Goal: Task Accomplishment & Management: Complete application form

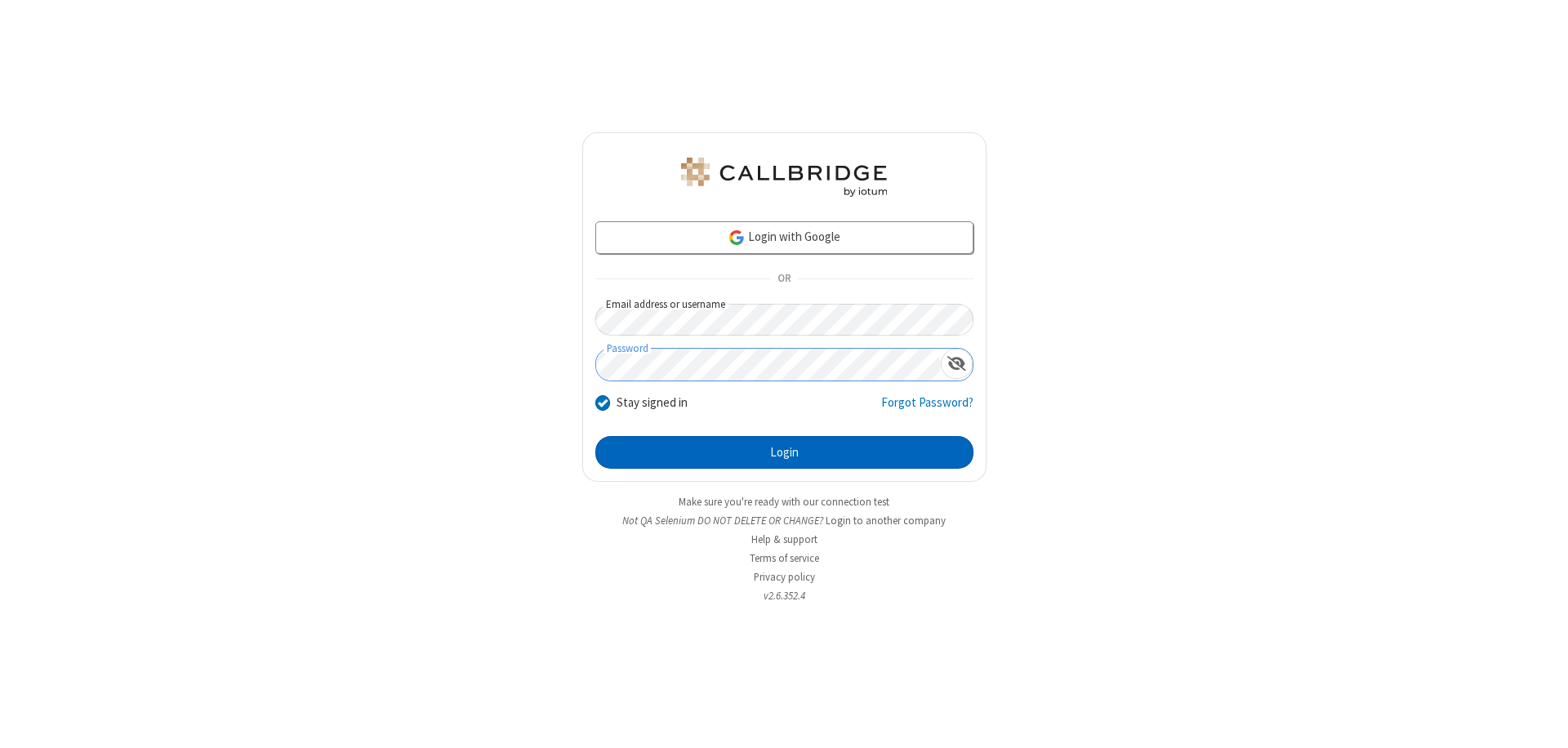
click at [784, 452] on button "Login" at bounding box center [784, 452] width 378 height 33
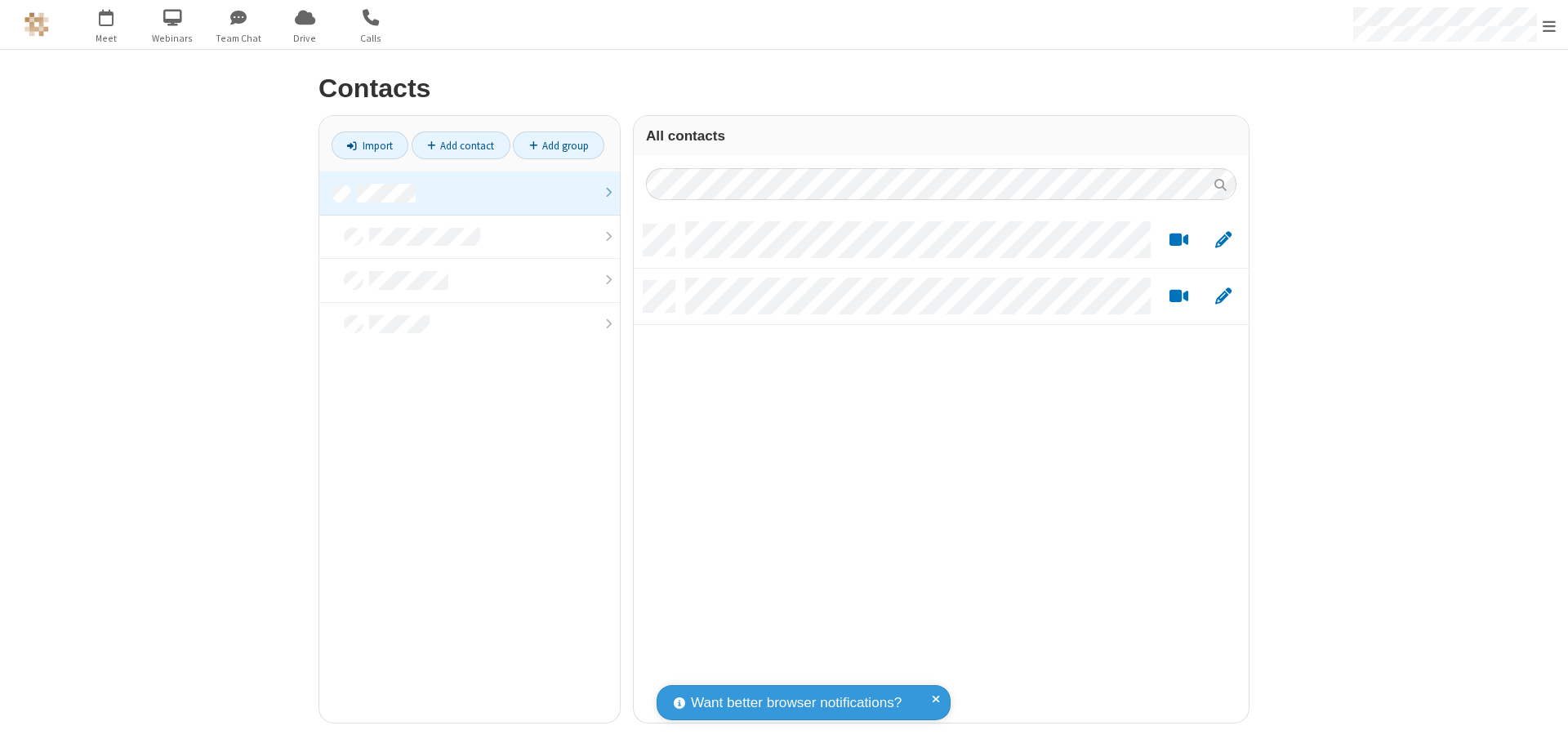
scroll to position [13, 13]
click at [470, 192] on link at bounding box center [470, 193] width 300 height 44
click at [461, 146] on link "Add contact" at bounding box center [461, 146] width 99 height 27
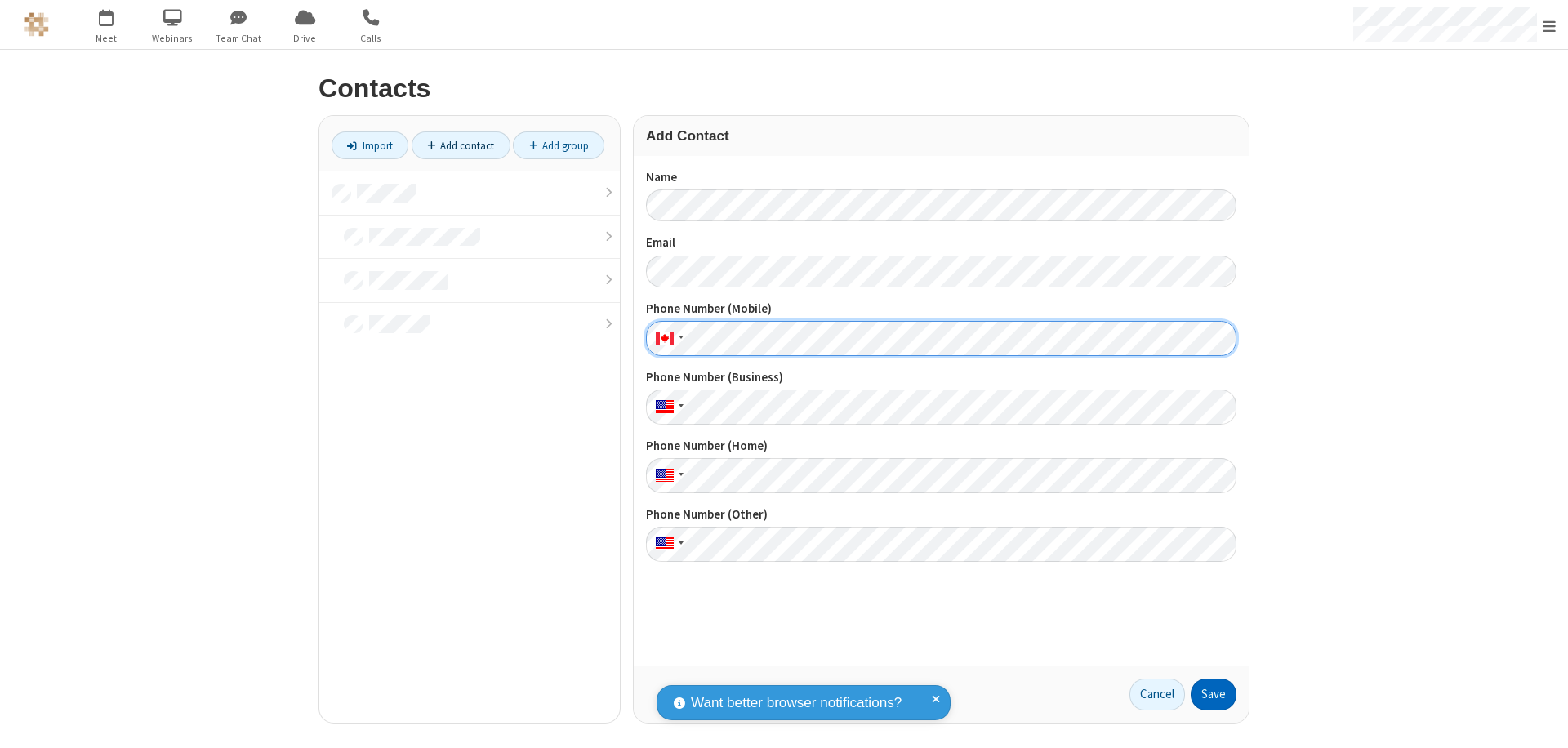
click at [1214, 694] on button "Save" at bounding box center [1214, 695] width 46 height 33
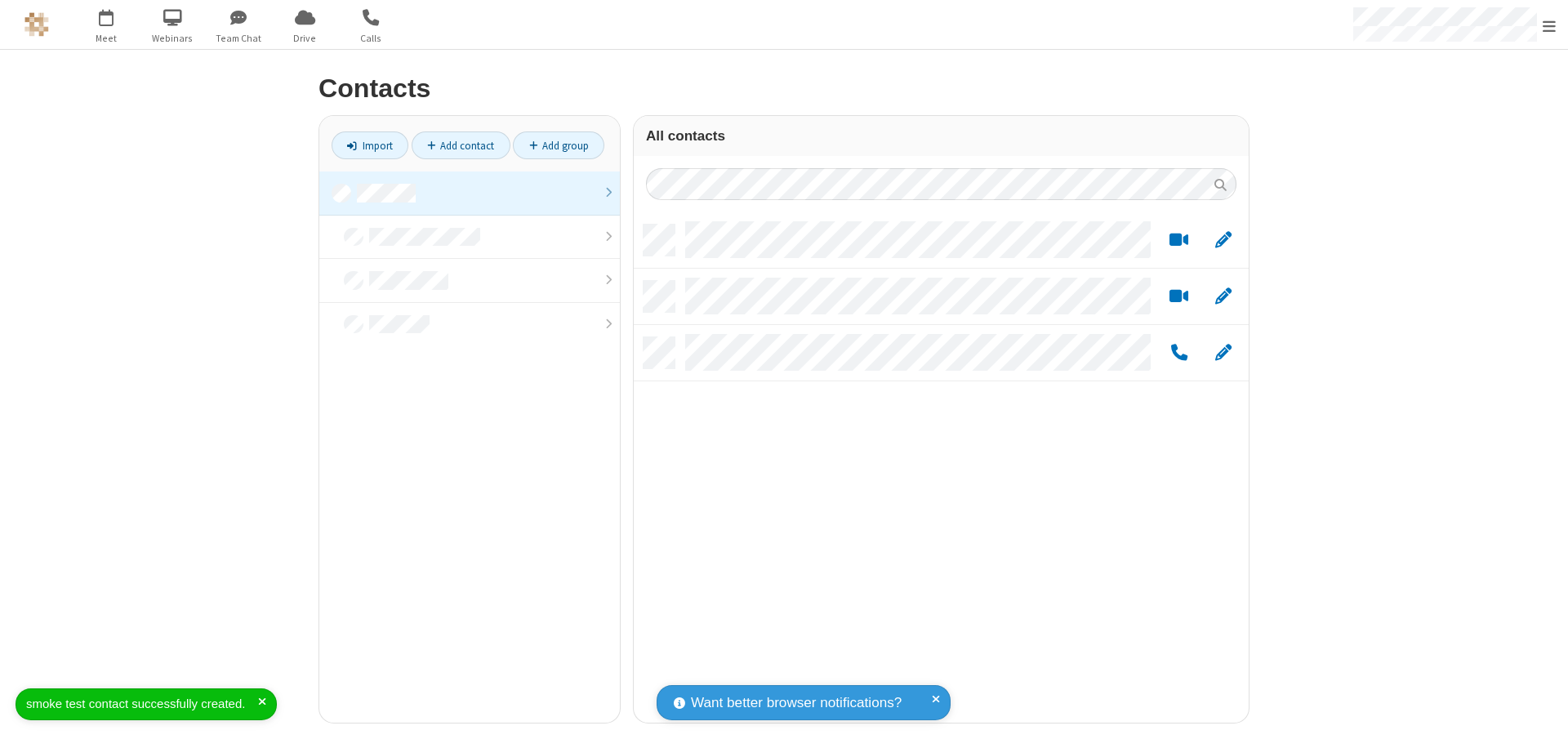
scroll to position [498, 603]
